Goal: Task Accomplishment & Management: Use online tool/utility

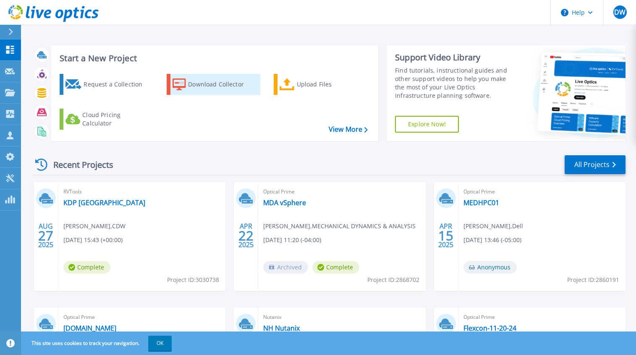
click at [219, 91] on div "Download Collector" at bounding box center [221, 84] width 67 height 17
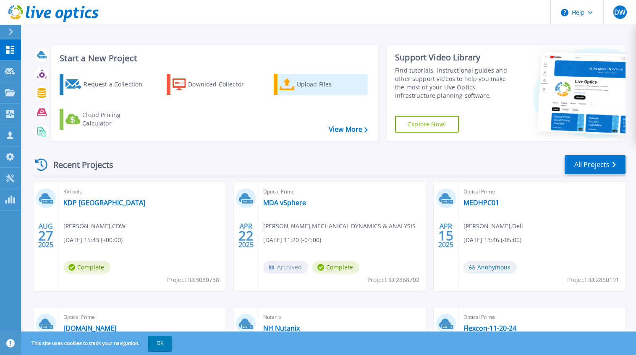
click at [310, 85] on div "Upload Files" at bounding box center [330, 84] width 67 height 17
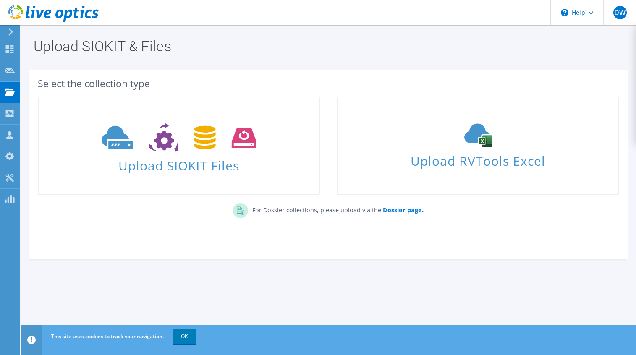
click at [456, 61] on div "Upload SIOKIT & Files" at bounding box center [328, 43] width 607 height 37
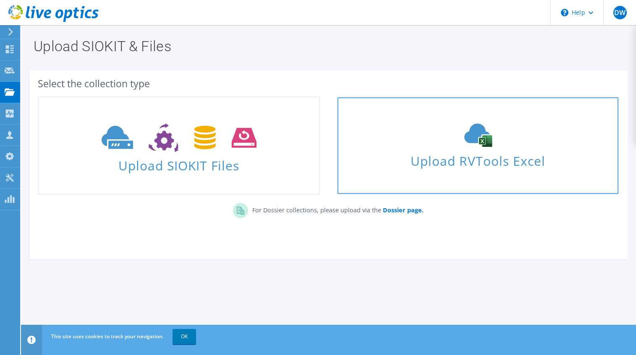
click at [474, 150] on div "Upload RVTools Excel" at bounding box center [478, 145] width 281 height 45
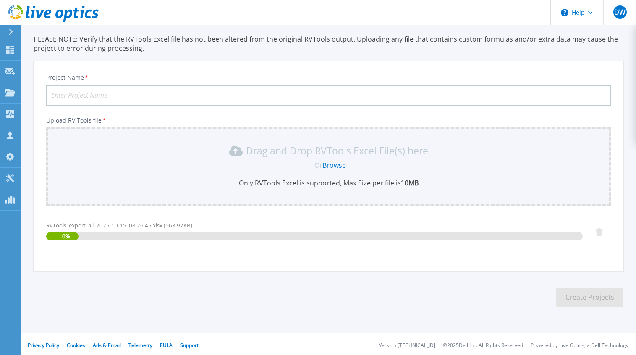
scroll to position [56, 0]
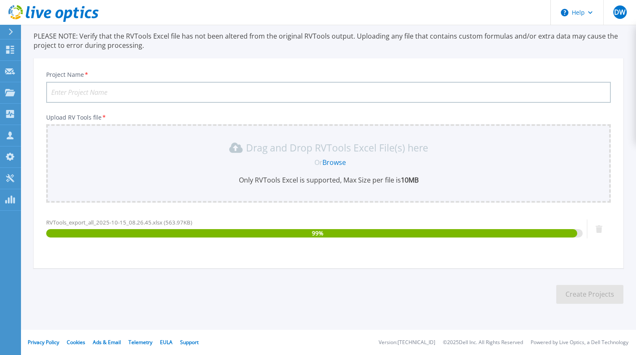
click at [110, 93] on input "Project Name *" at bounding box center [328, 92] width 565 height 21
type input "Bureau Veritas"
click at [272, 264] on div "Project Name * Bureau Veritas Upload RV Tools file * Drag and Drop RVTools Exce…" at bounding box center [329, 166] width 590 height 205
click at [578, 291] on button "Create Projects" at bounding box center [590, 294] width 67 height 19
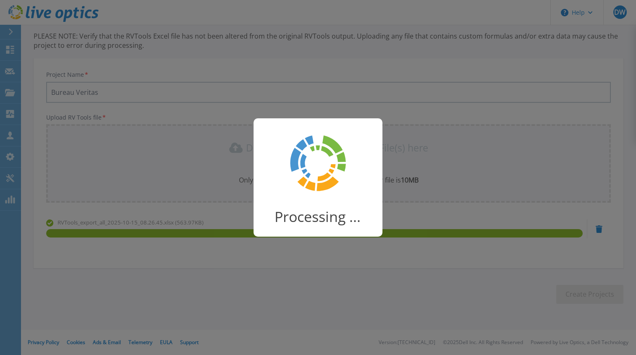
scroll to position [44, 0]
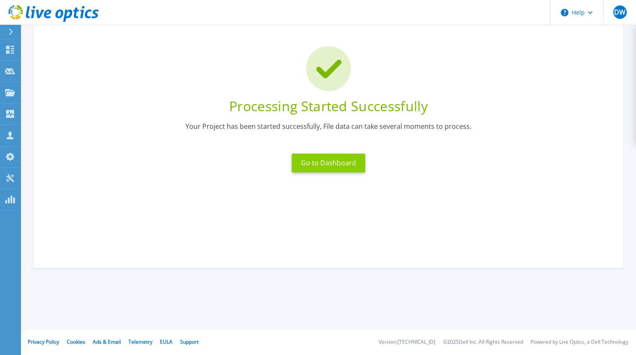
click at [340, 161] on button "Go to Dashboard" at bounding box center [329, 163] width 74 height 19
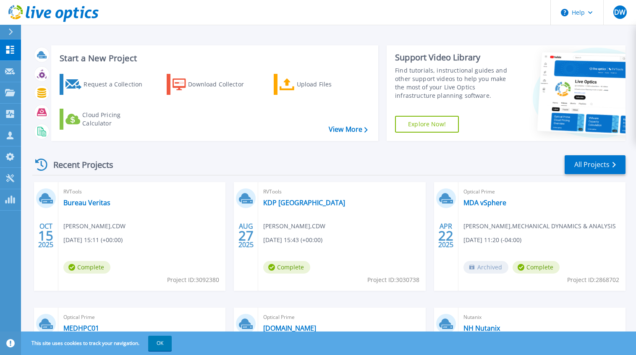
scroll to position [42, 0]
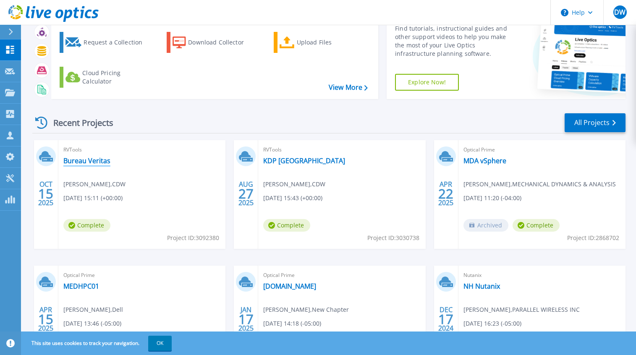
click at [84, 160] on link "Bureau Veritas" at bounding box center [86, 161] width 47 height 8
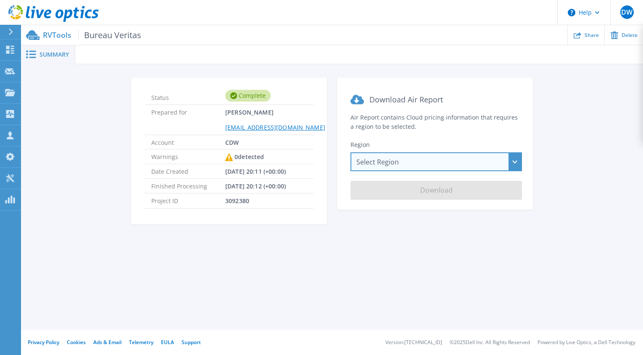
click at [410, 158] on div "Select Region [GEOGRAPHIC_DATA] ([GEOGRAPHIC_DATA]) [GEOGRAPHIC_DATA] ([GEOGRAP…" at bounding box center [435, 161] width 171 height 19
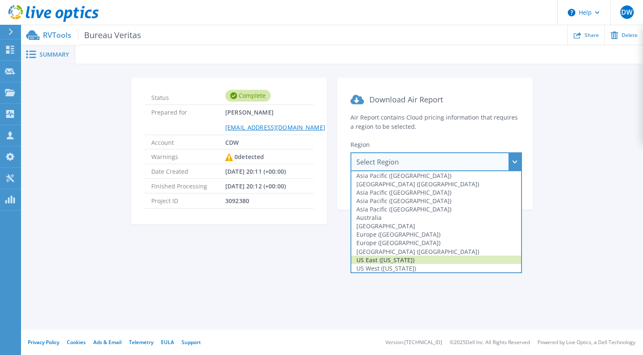
click at [403, 258] on div "US East ([US_STATE])" at bounding box center [436, 260] width 170 height 8
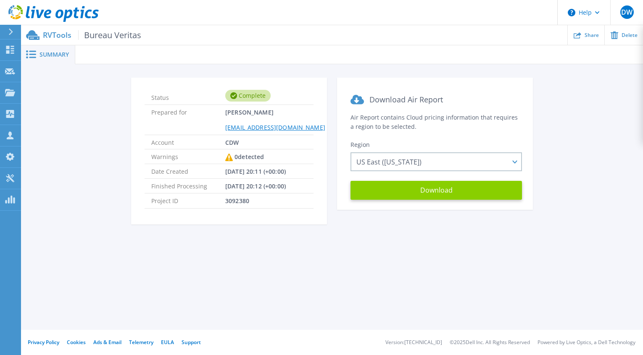
click at [428, 193] on button "Download" at bounding box center [435, 190] width 171 height 19
